Goal: Transaction & Acquisition: Purchase product/service

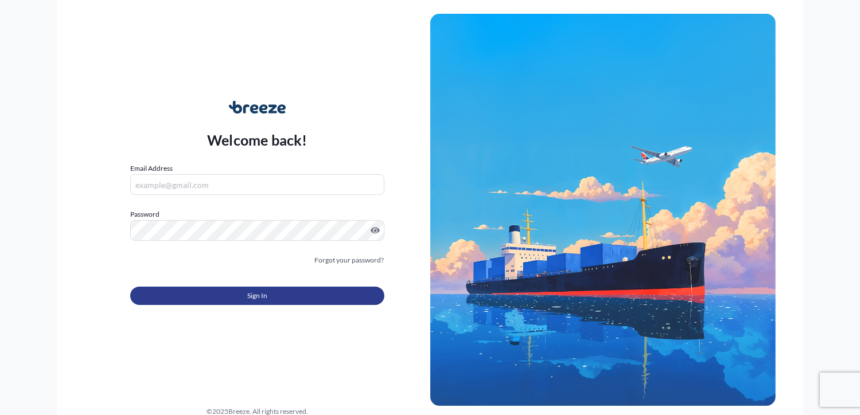
type input "[PERSON_NAME][EMAIL_ADDRESS][DOMAIN_NAME]"
click at [298, 295] on button "Sign In" at bounding box center [256, 296] width 253 height 18
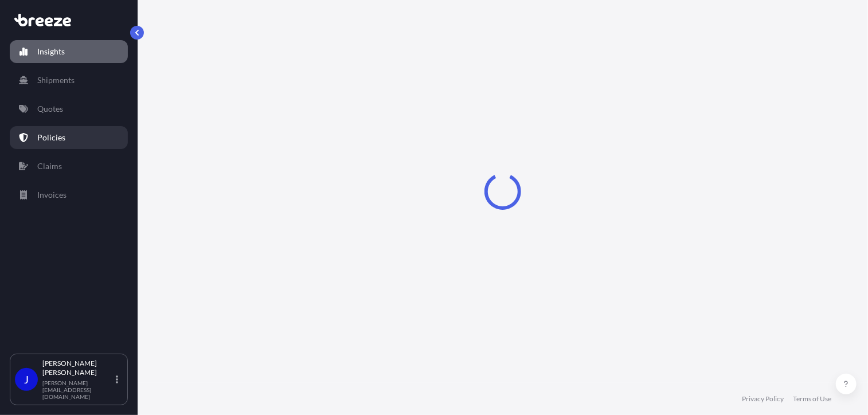
click at [50, 116] on link "Quotes" at bounding box center [69, 108] width 118 height 23
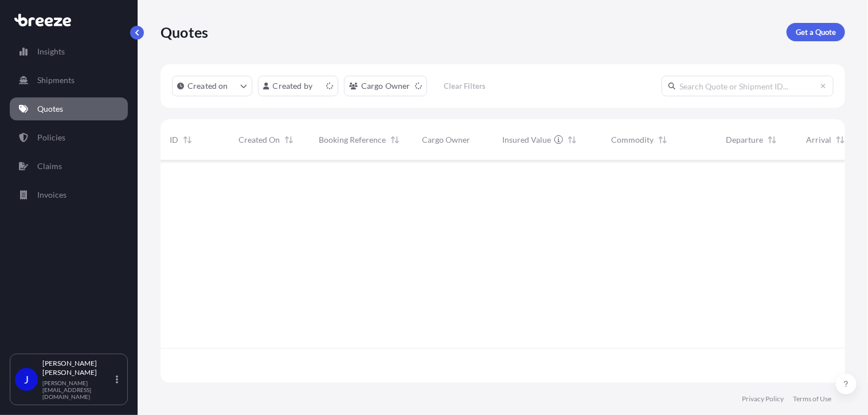
scroll to position [220, 676]
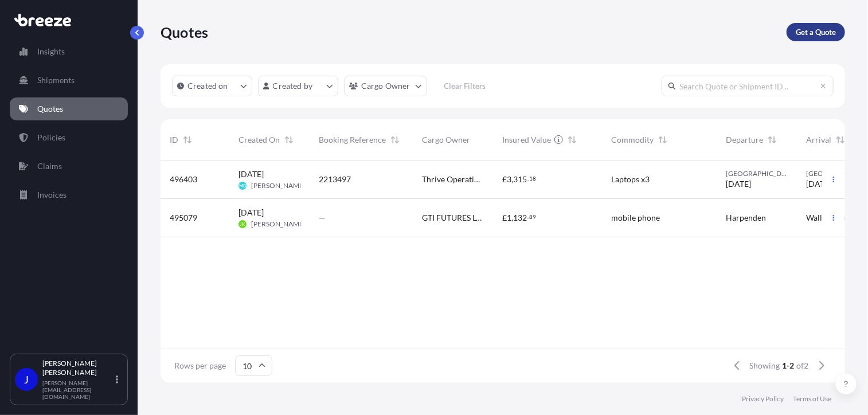
click at [814, 29] on p "Get a Quote" at bounding box center [816, 31] width 40 height 11
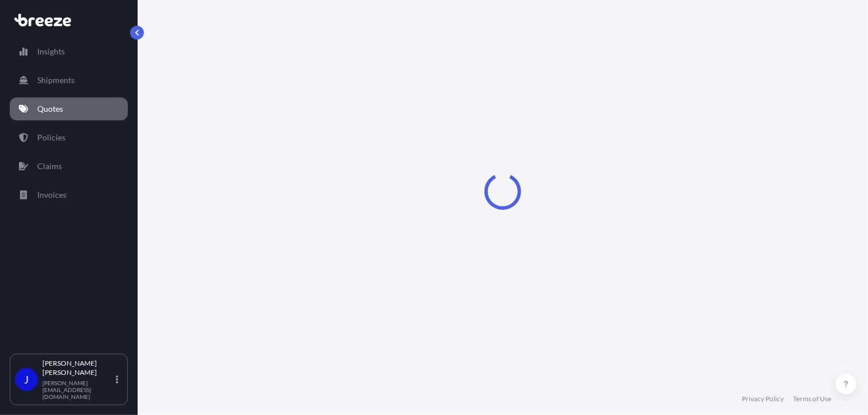
select select "Sea"
select select "1"
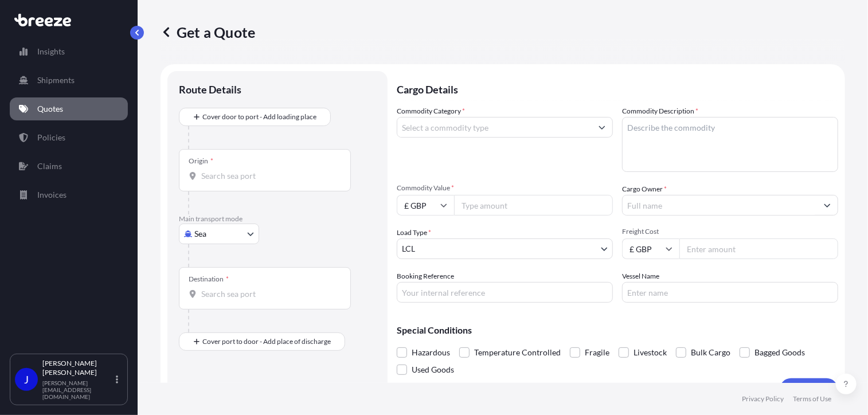
scroll to position [18, 0]
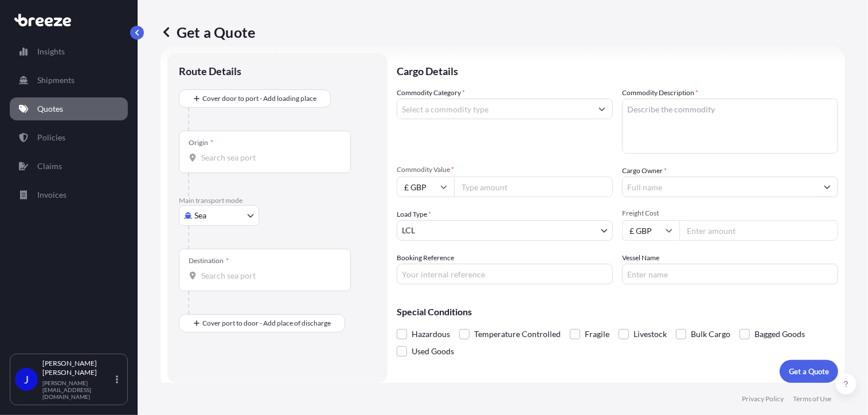
click at [206, 217] on body "Insights Shipments Quotes Policies Claims Invoices J [PERSON_NAME] [PERSON_NAME…" at bounding box center [434, 207] width 868 height 415
click at [221, 291] on div "Road" at bounding box center [219, 286] width 71 height 21
select select "Road"
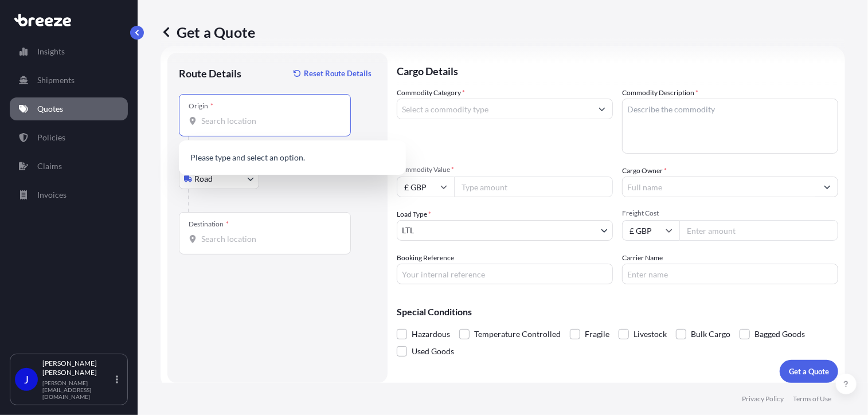
click at [233, 126] on input "Origin *" at bounding box center [268, 120] width 135 height 11
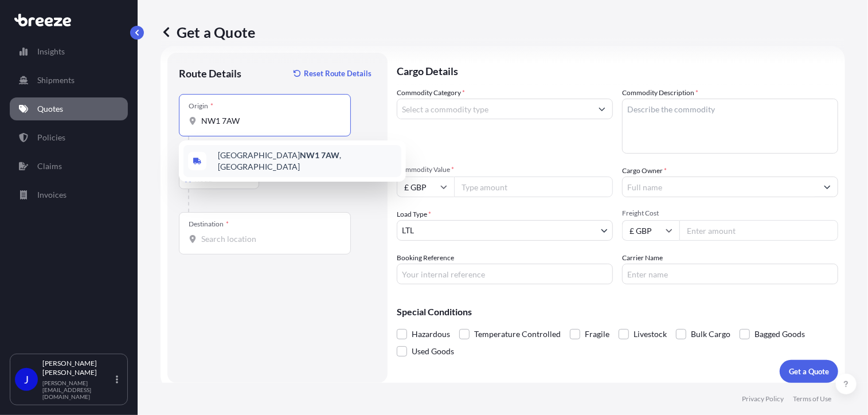
click at [261, 151] on div "London NW1 7AW , [GEOGRAPHIC_DATA]" at bounding box center [293, 161] width 218 height 32
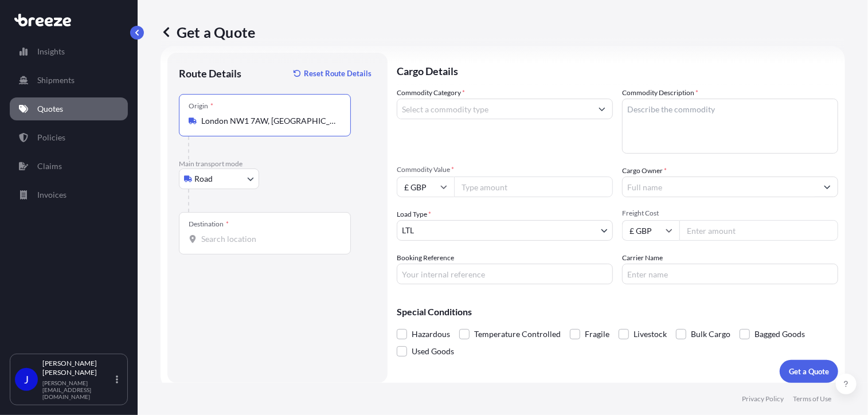
type input "London NW1 7AW, [GEOGRAPHIC_DATA]"
click at [248, 245] on div "Destination *" at bounding box center [265, 233] width 172 height 42
click at [248, 245] on input "Destination *" at bounding box center [268, 238] width 135 height 11
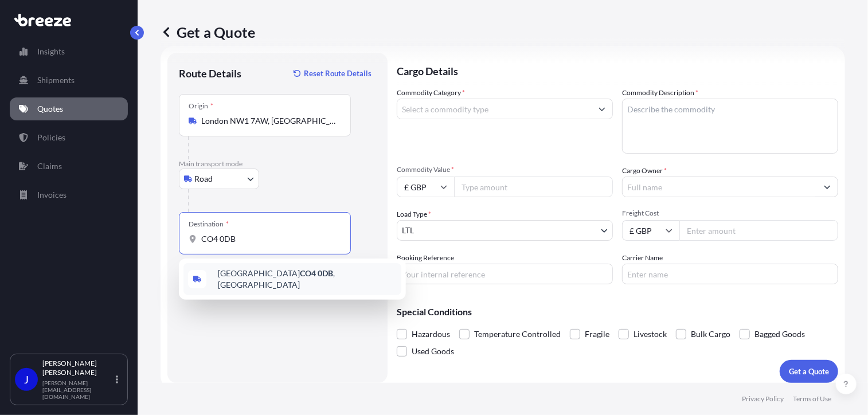
click at [243, 284] on div "[STREET_ADDRESS]" at bounding box center [293, 279] width 218 height 32
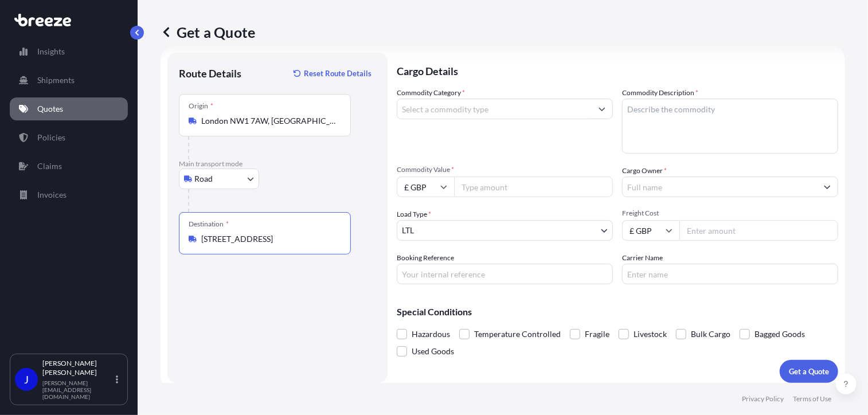
type input "[STREET_ADDRESS]"
click at [485, 194] on input "Commodity Value *" at bounding box center [533, 187] width 159 height 21
type input "1200"
click at [455, 107] on input "Commodity Category *" at bounding box center [494, 109] width 194 height 21
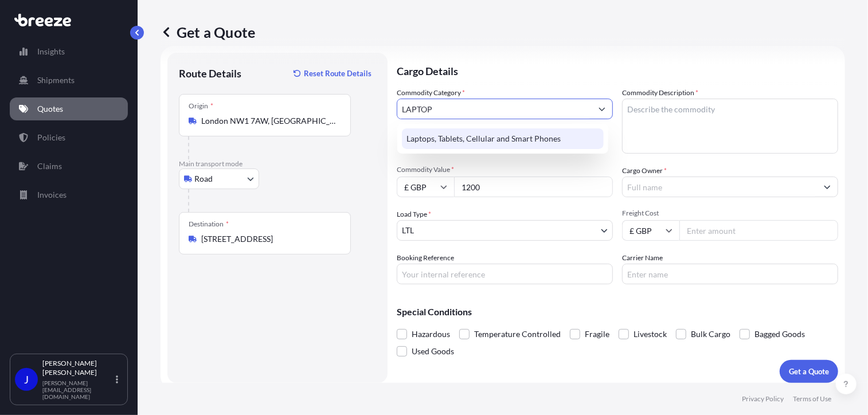
click at [498, 135] on div "Laptops, Tablets, Cellular and Smart Phones" at bounding box center [503, 138] width 202 height 21
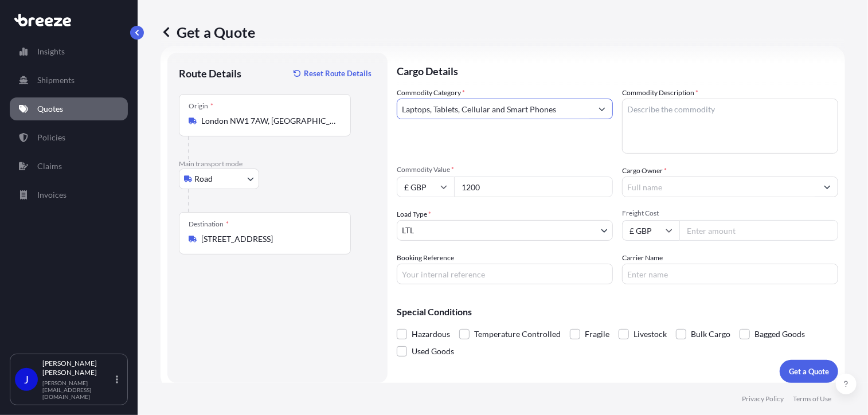
type input "Laptops, Tablets, Cellular and Smart Phones"
click at [720, 113] on textarea "Commodity Description *" at bounding box center [730, 126] width 216 height 55
type textarea "LAPTOP"
click at [727, 186] on input "Cargo Owner *" at bounding box center [720, 187] width 194 height 21
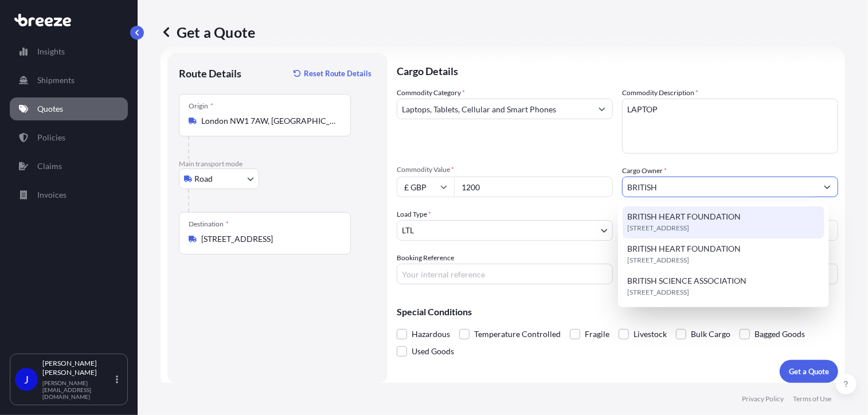
click at [689, 224] on span "[STREET_ADDRESS]" at bounding box center [658, 228] width 62 height 11
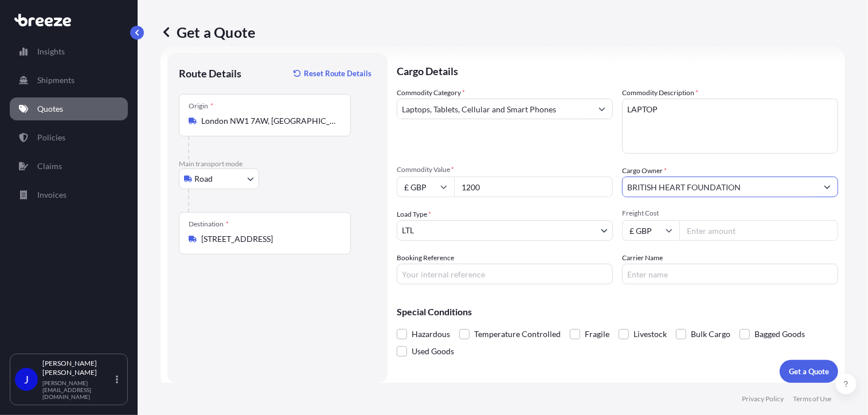
type input "BRITISH HEART FOUNDATION"
click at [523, 278] on input "Booking Reference" at bounding box center [505, 274] width 216 height 21
type input "2215247"
click at [735, 234] on input "Freight Cost" at bounding box center [759, 230] width 159 height 21
type input "32.75"
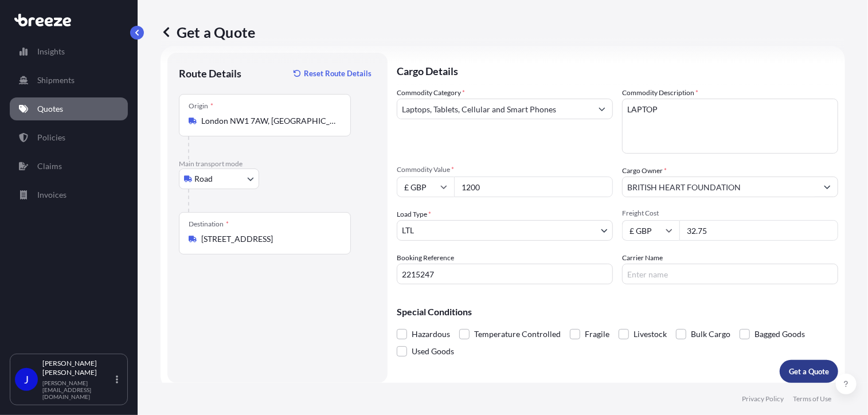
click at [793, 373] on p "Get a Quote" at bounding box center [809, 371] width 40 height 11
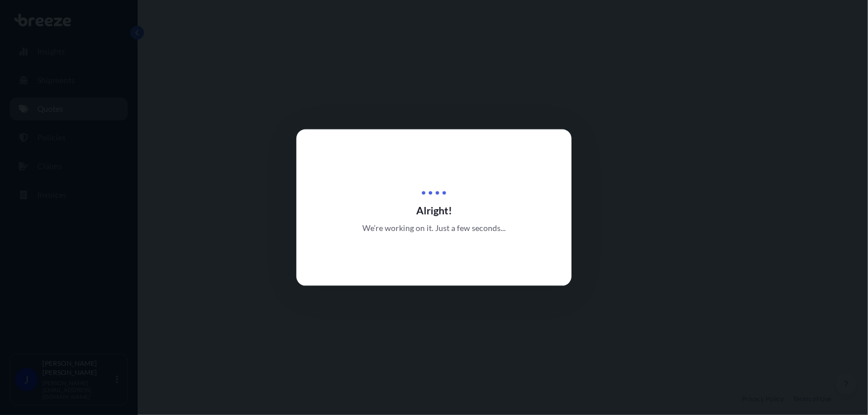
select select "Road"
select select "1"
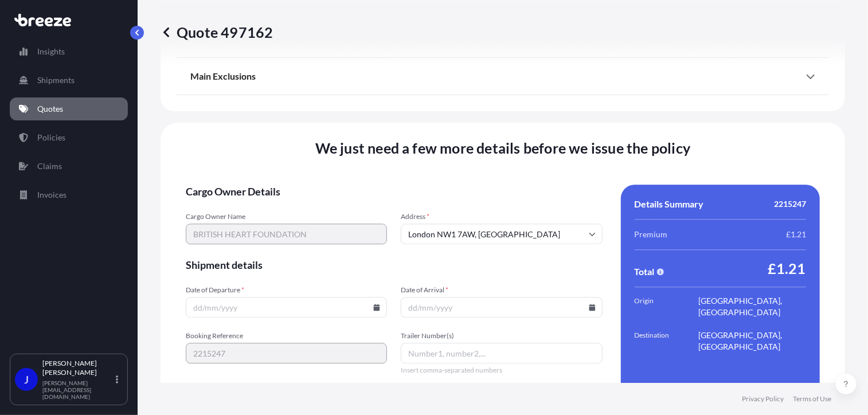
scroll to position [1430, 0]
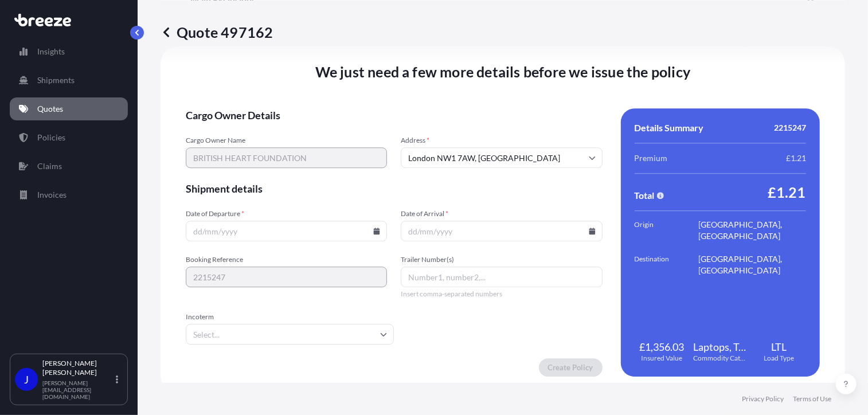
click at [375, 231] on icon at bounding box center [377, 231] width 6 height 7
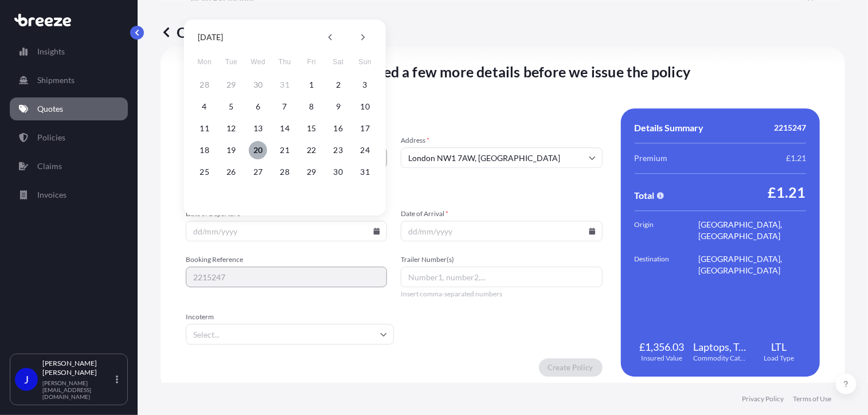
click at [255, 151] on button "20" at bounding box center [258, 150] width 18 height 18
type input "[DATE]"
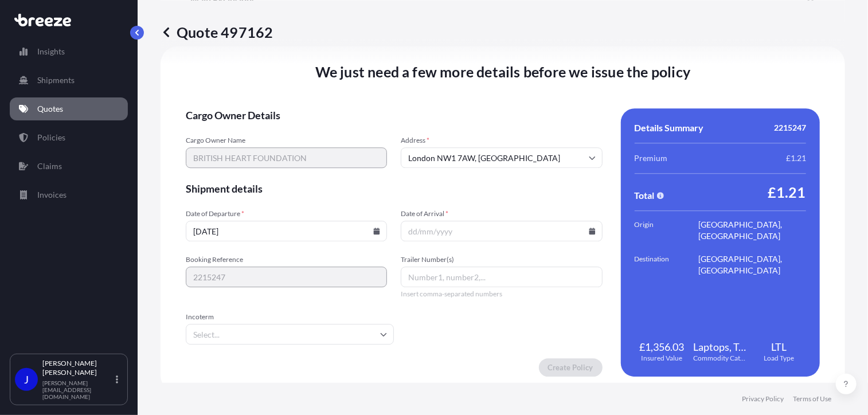
click at [587, 235] on input "Date of Arrival *" at bounding box center [501, 231] width 201 height 21
drag, startPoint x: 585, startPoint y: 231, endPoint x: 556, endPoint y: 224, distance: 29.5
click at [589, 231] on icon at bounding box center [592, 231] width 6 height 7
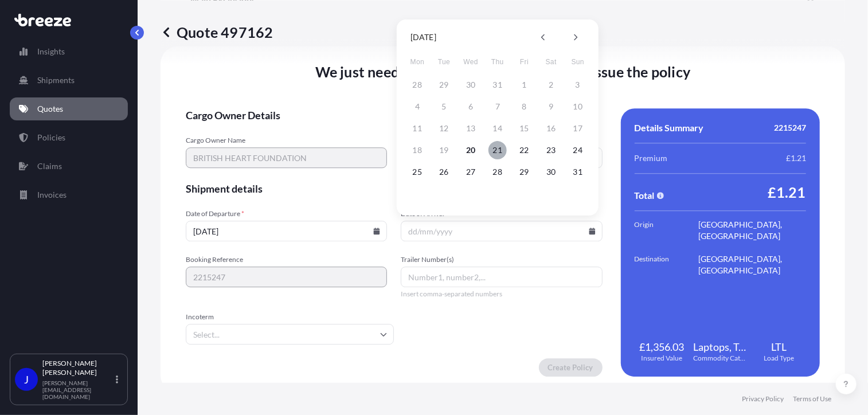
click at [502, 149] on button "21" at bounding box center [498, 150] width 18 height 18
type input "[DATE]"
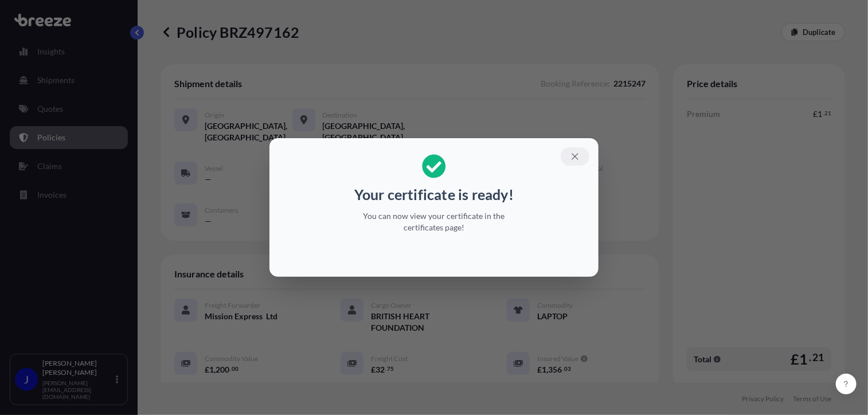
click at [574, 156] on icon "button" at bounding box center [575, 156] width 10 height 10
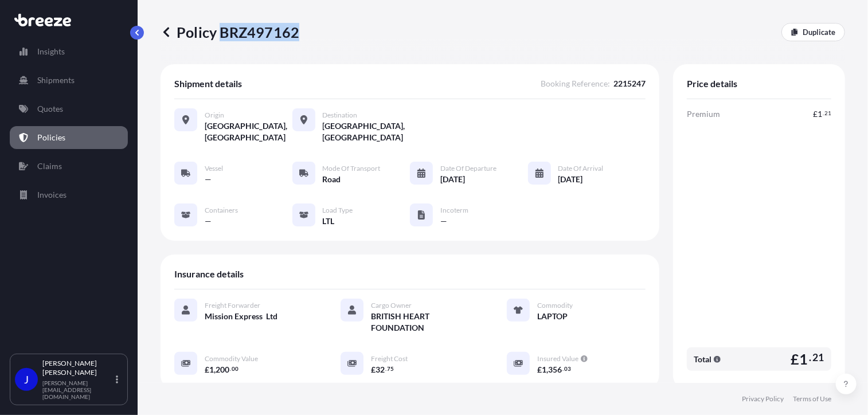
drag, startPoint x: 221, startPoint y: 32, endPoint x: 295, endPoint y: 34, distance: 74.0
click at [295, 34] on p "Policy BRZ497162" at bounding box center [230, 32] width 139 height 18
copy p "BRZ497162"
